Goal: Information Seeking & Learning: Learn about a topic

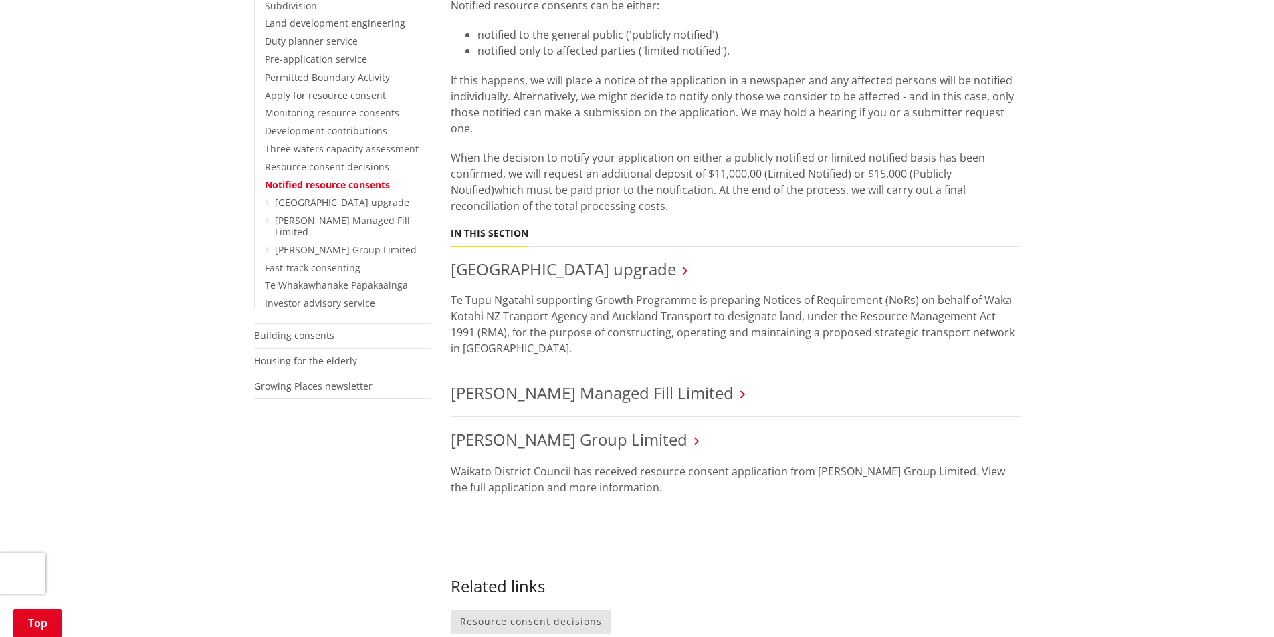
scroll to position [468, 0]
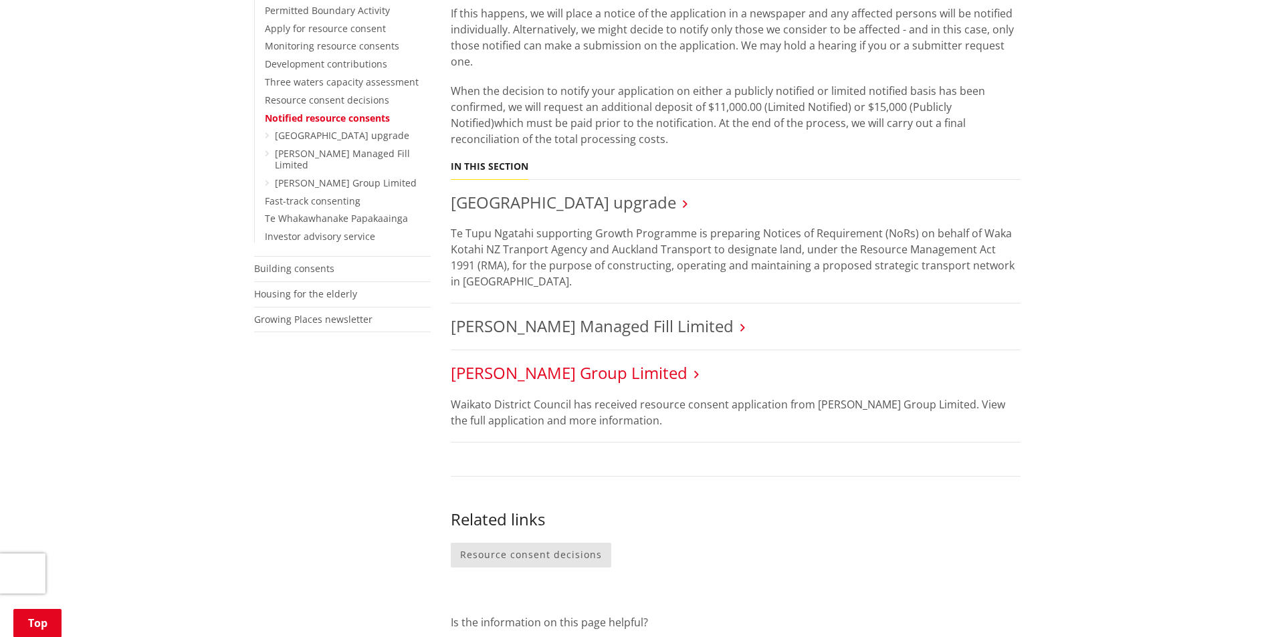
click at [560, 375] on link "[PERSON_NAME] Group Limited" at bounding box center [569, 373] width 237 height 22
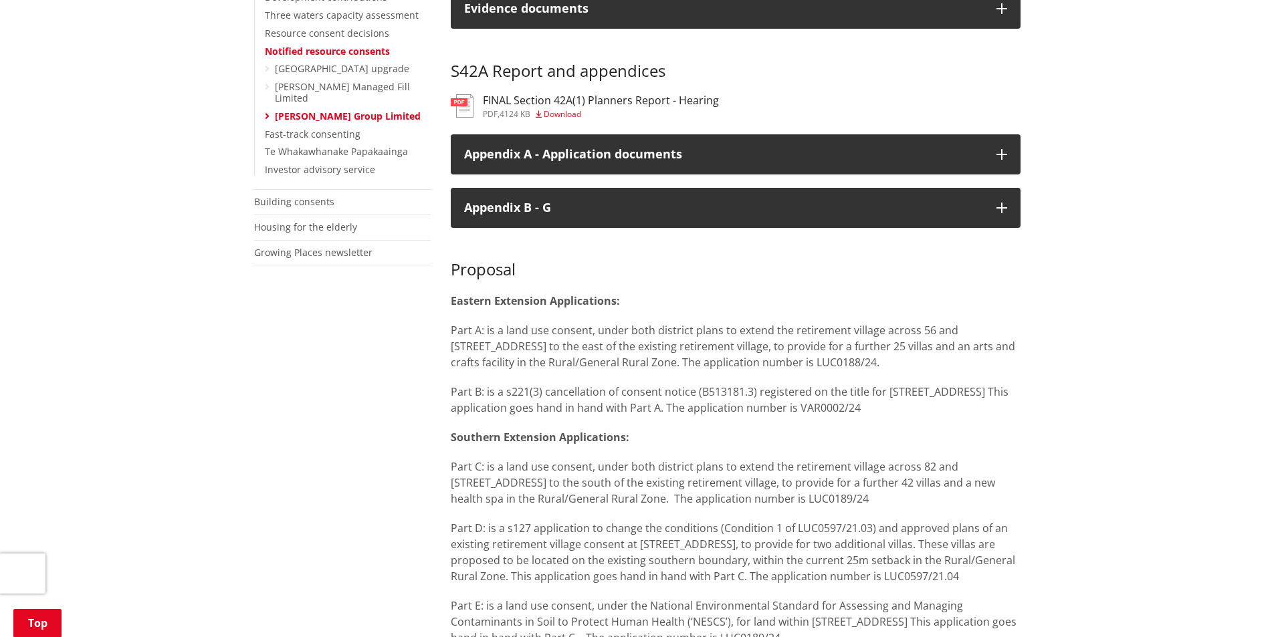
scroll to position [267, 0]
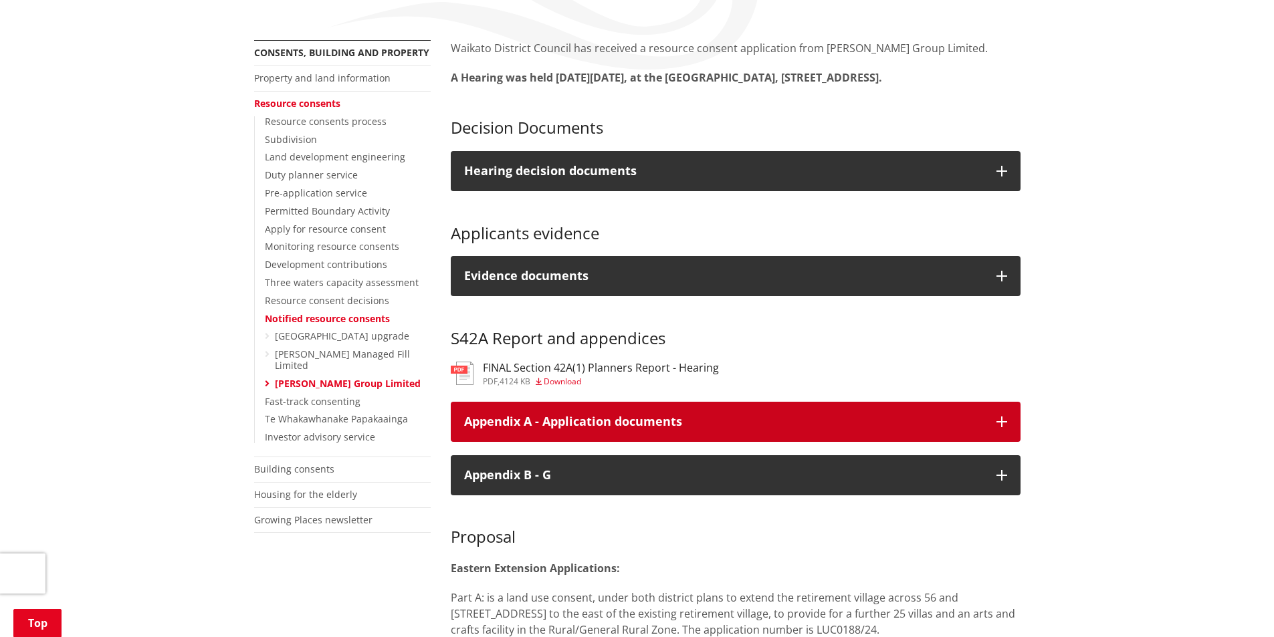
click at [1007, 437] on button "Appendix A - Application documents" at bounding box center [736, 422] width 570 height 40
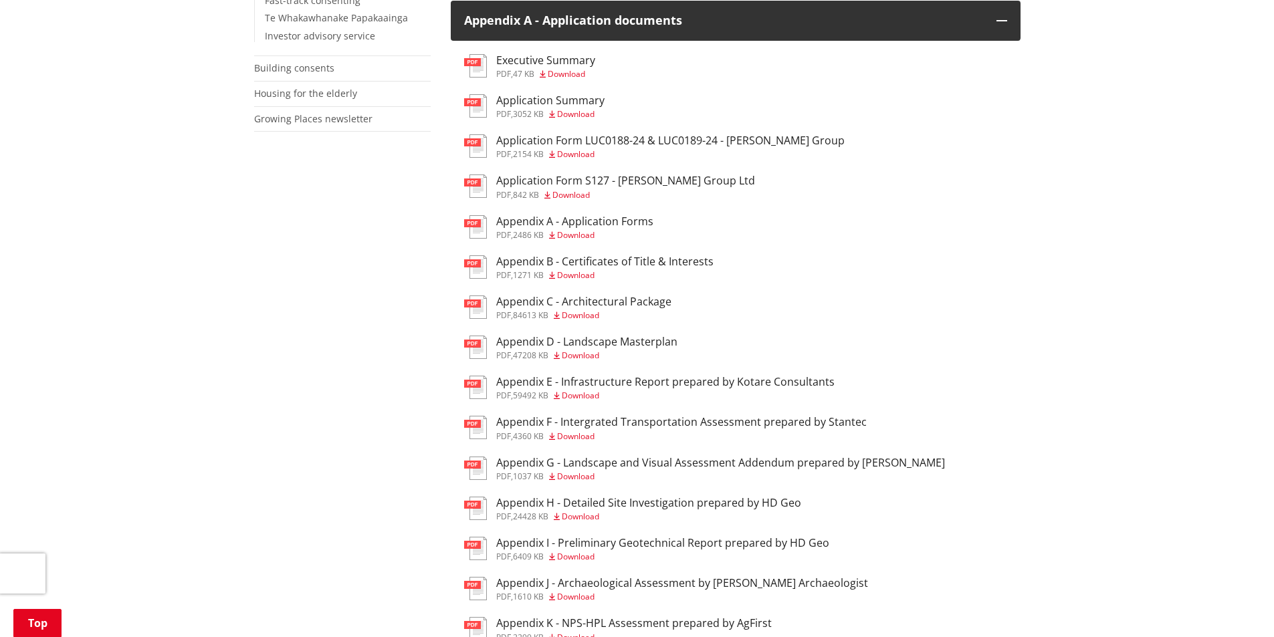
scroll to position [401, 0]
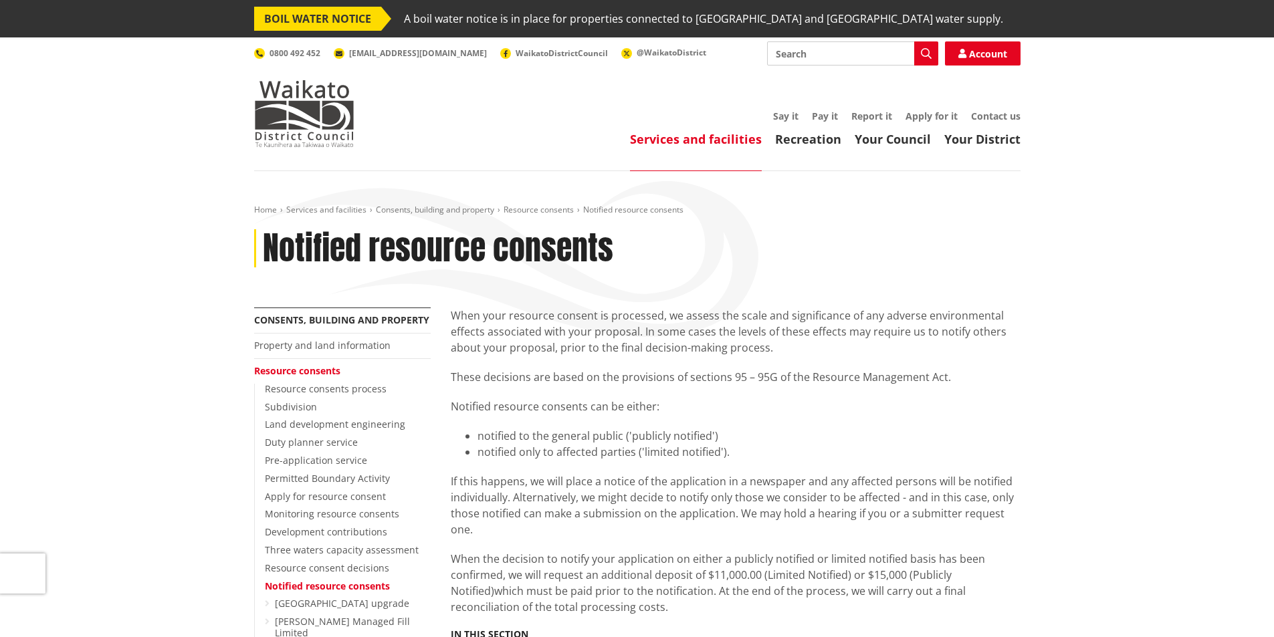
scroll to position [468, 0]
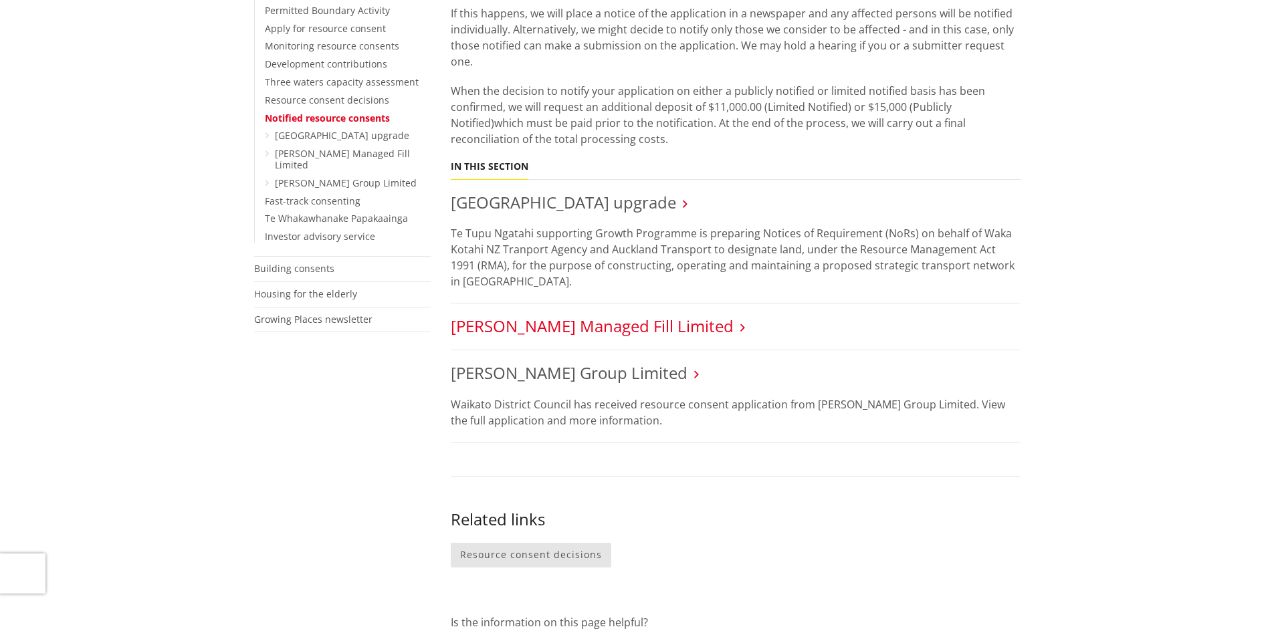
click at [567, 330] on link "[PERSON_NAME] Managed Fill Limited" at bounding box center [592, 326] width 283 height 22
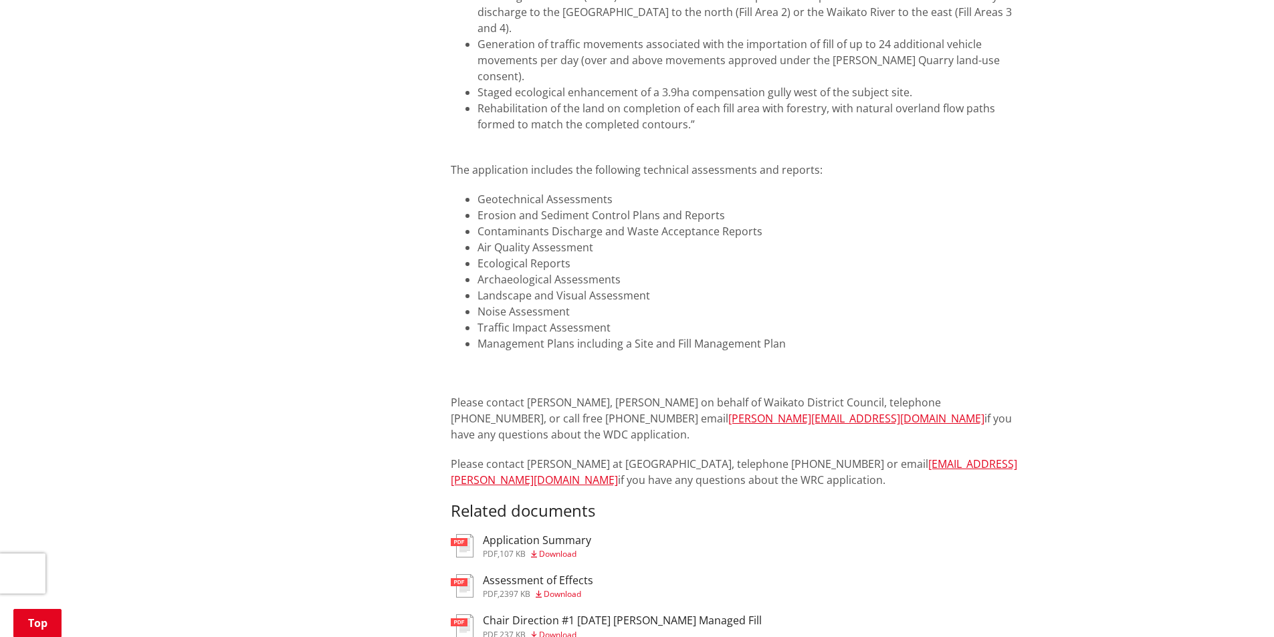
scroll to position [2140, 0]
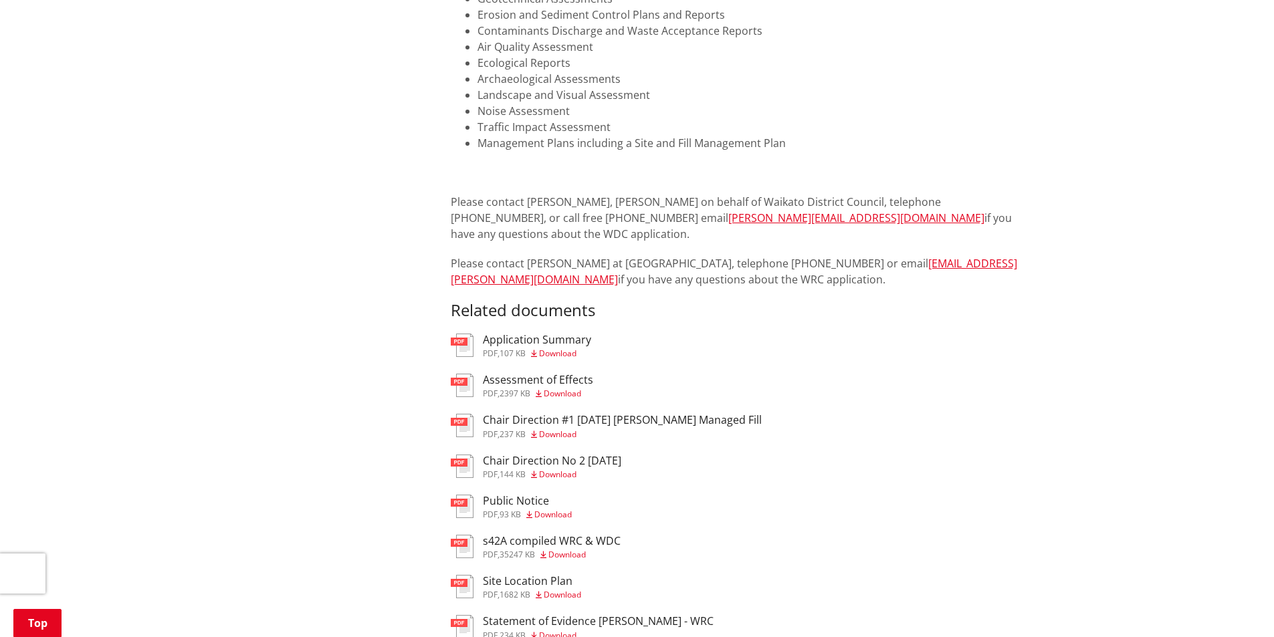
click at [518, 374] on h3 "Assessment of Effects" at bounding box center [538, 380] width 110 height 13
